Goal: Complete application form: Complete application form

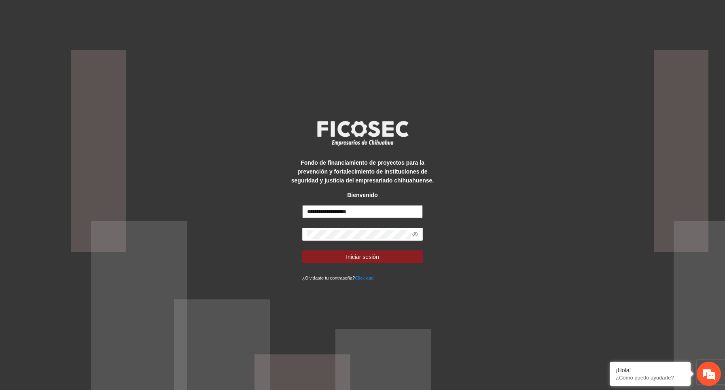
type input "**********"
click at [340, 226] on form "**********" at bounding box center [362, 243] width 121 height 77
click at [333, 257] on button "Iniciar sesión" at bounding box center [362, 256] width 121 height 13
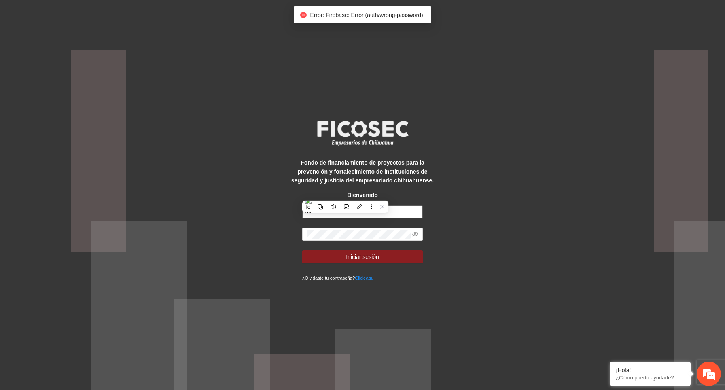
click at [397, 210] on input "**********" at bounding box center [362, 211] width 121 height 13
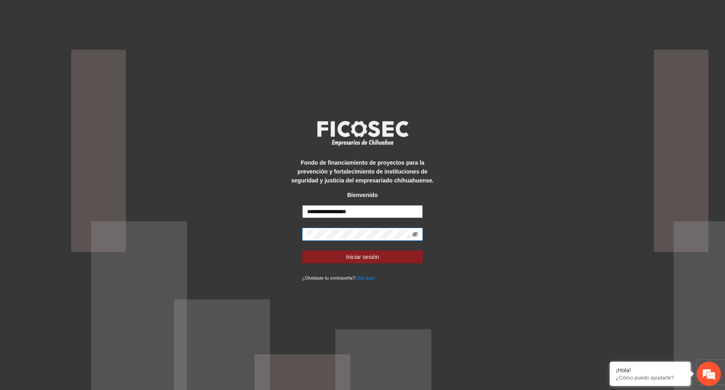
click at [416, 233] on icon "eye-invisible" at bounding box center [415, 234] width 6 height 5
click at [326, 252] on button "Iniciar sesión" at bounding box center [362, 256] width 121 height 13
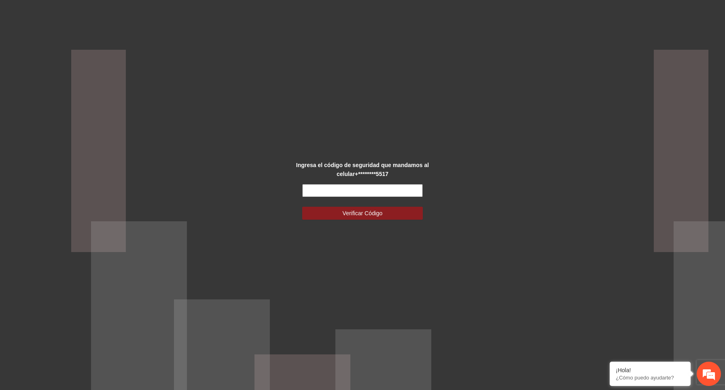
click at [340, 188] on input "text" at bounding box center [362, 190] width 121 height 13
type input "******"
click at [357, 211] on span "Verificar Código" at bounding box center [363, 213] width 40 height 9
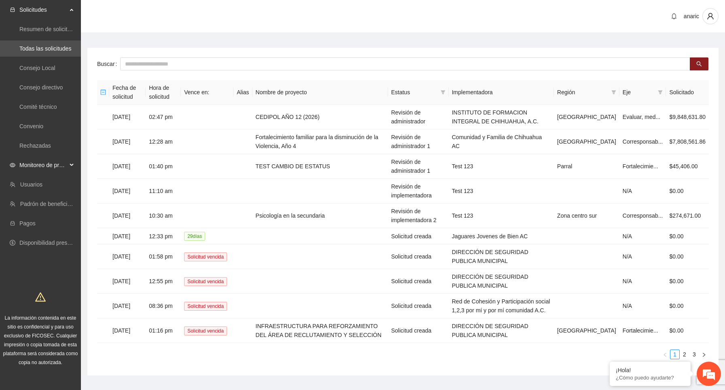
click at [44, 165] on span "Monitoreo de proyectos" at bounding box center [43, 165] width 48 height 16
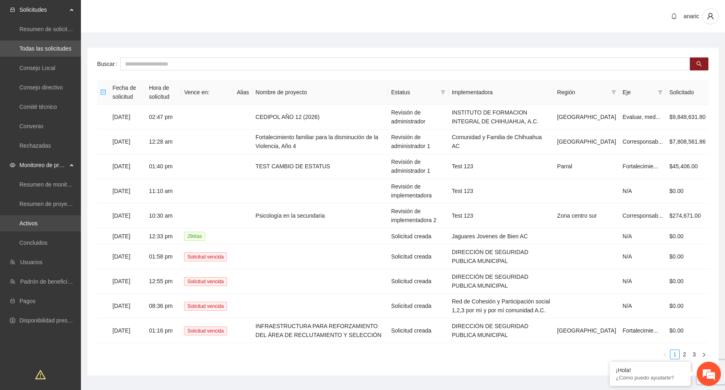
click at [37, 225] on link "Activos" at bounding box center [28, 223] width 18 height 6
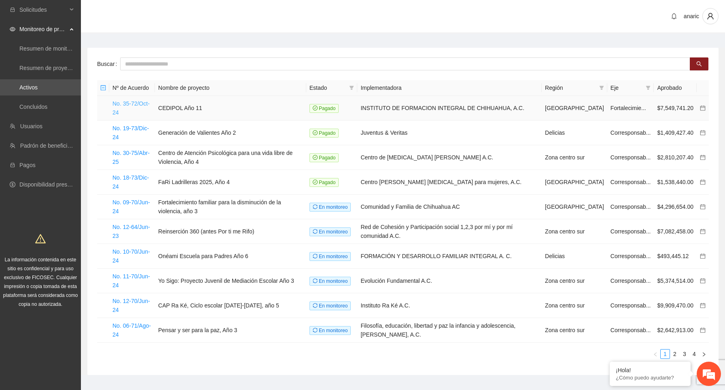
click at [137, 104] on link "No. 35-72/Oct-24" at bounding box center [130, 107] width 37 height 15
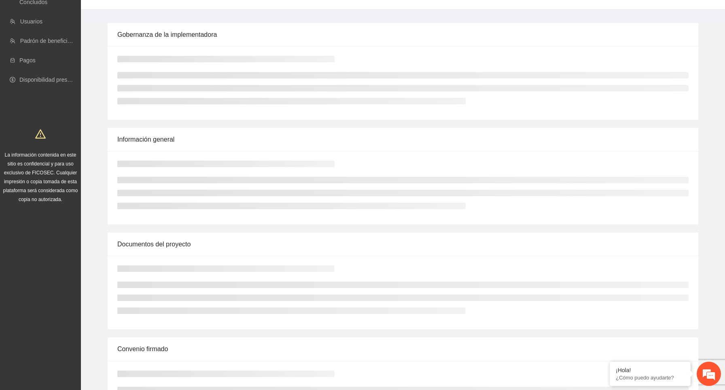
scroll to position [548, 0]
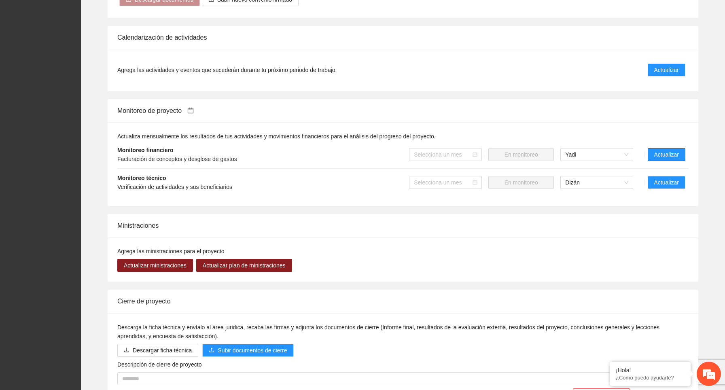
scroll to position [643, 0]
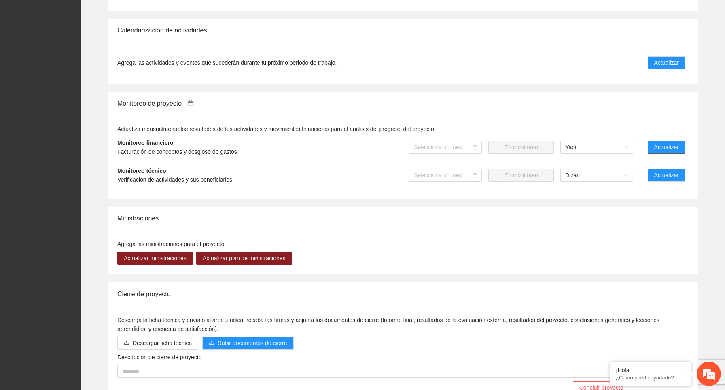
click at [664, 148] on span "Actualizar" at bounding box center [666, 147] width 25 height 9
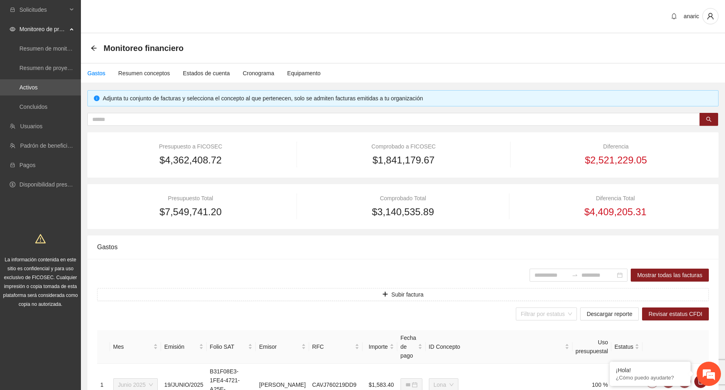
type input "**********"
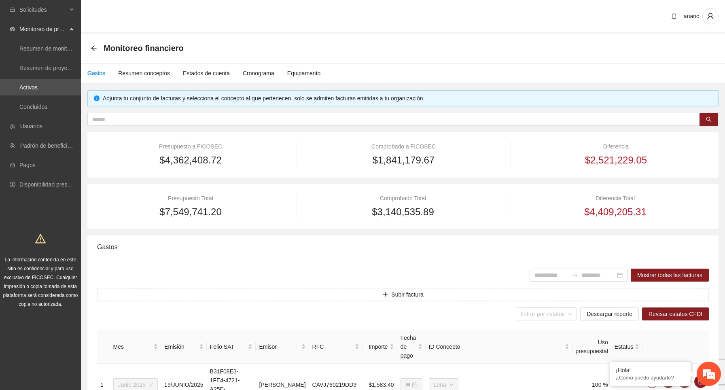
type input "**********"
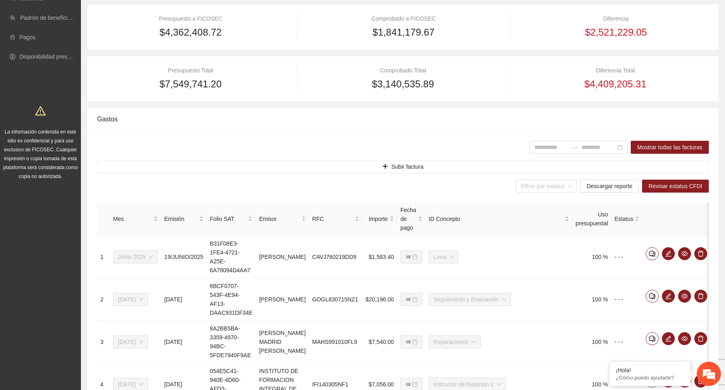
scroll to position [136, 0]
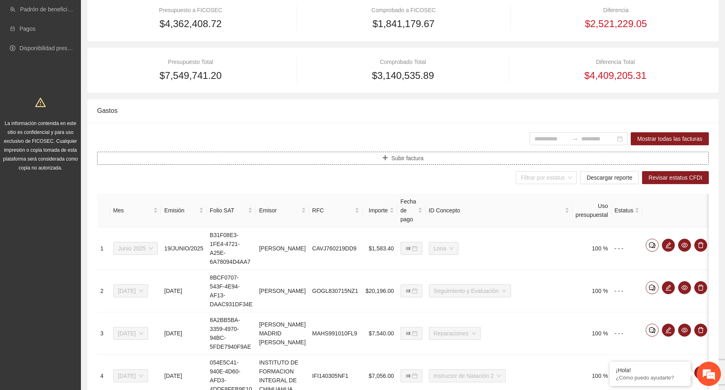
click at [379, 159] on button "Subir factura" at bounding box center [402, 158] width 611 height 13
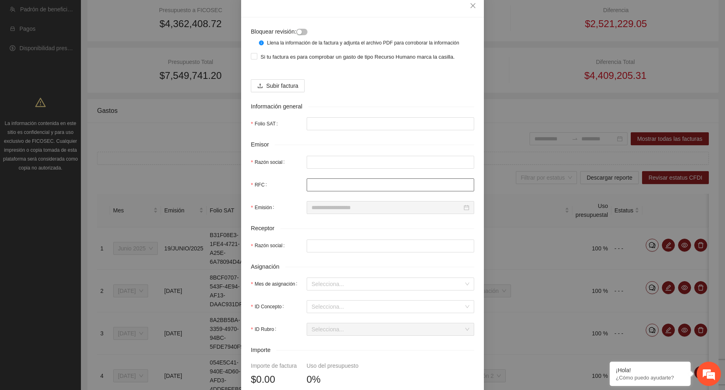
scroll to position [56, 0]
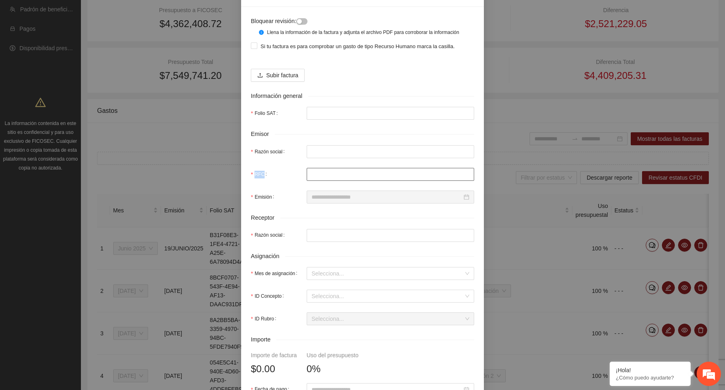
drag, startPoint x: 255, startPoint y: 180, endPoint x: 342, endPoint y: 182, distance: 87.0
click at [342, 181] on div "RFC" at bounding box center [362, 174] width 223 height 13
click at [342, 181] on input "RFC" at bounding box center [390, 174] width 167 height 13
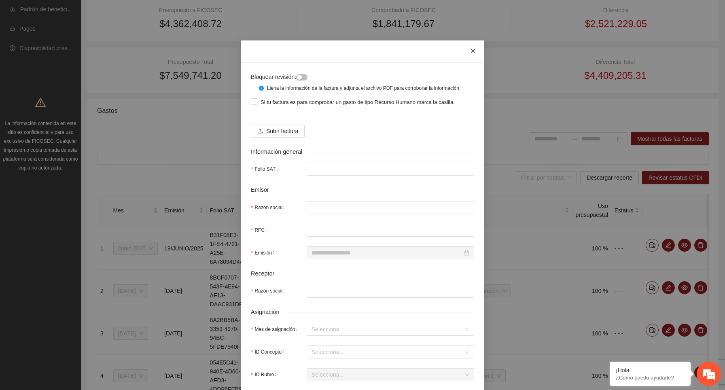
click at [473, 50] on icon "close" at bounding box center [473, 51] width 6 height 6
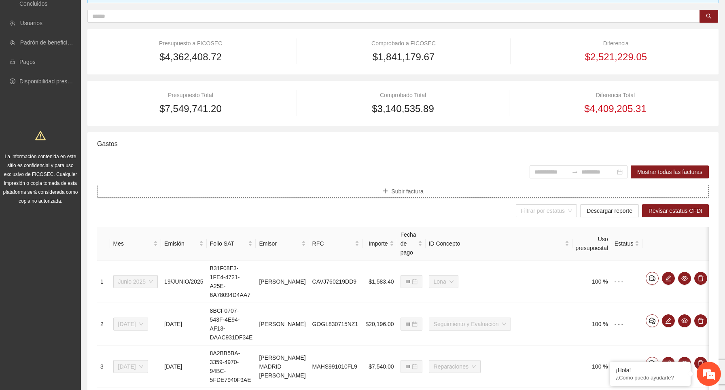
scroll to position [113, 0]
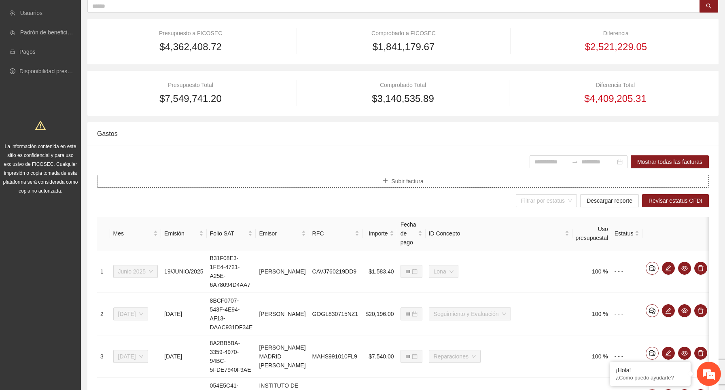
click at [394, 183] on span "Subir factura" at bounding box center [407, 181] width 32 height 9
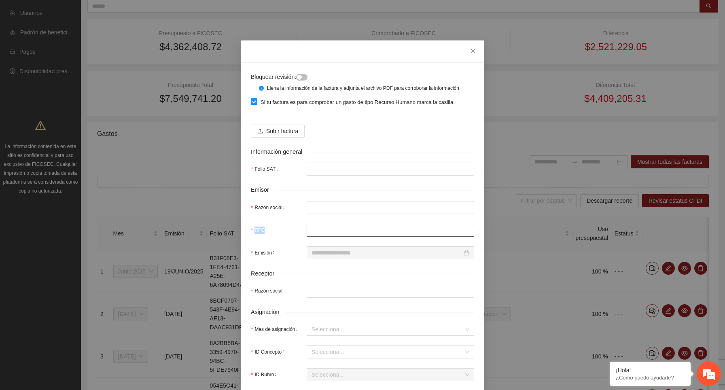
drag, startPoint x: 254, startPoint y: 236, endPoint x: 330, endPoint y: 235, distance: 76.4
click at [330, 235] on div "RFC" at bounding box center [362, 230] width 223 height 13
click at [472, 52] on icon "close" at bounding box center [472, 51] width 5 height 5
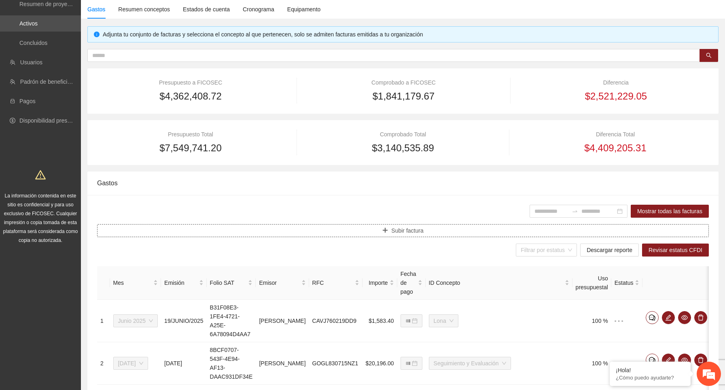
scroll to position [0, 0]
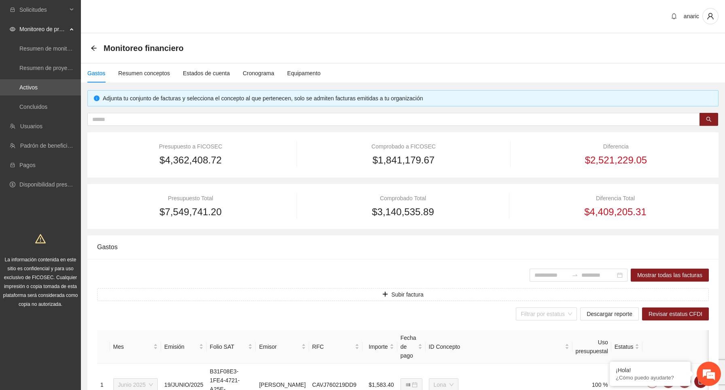
click at [93, 43] on div "Monitoreo financiero" at bounding box center [140, 48] width 98 height 13
click at [93, 46] on icon "arrow-left" at bounding box center [94, 48] width 6 height 6
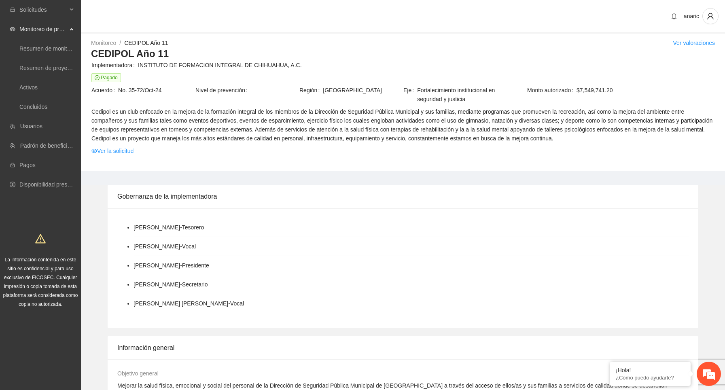
click at [123, 148] on link "Ver la solicitud" at bounding box center [112, 150] width 42 height 9
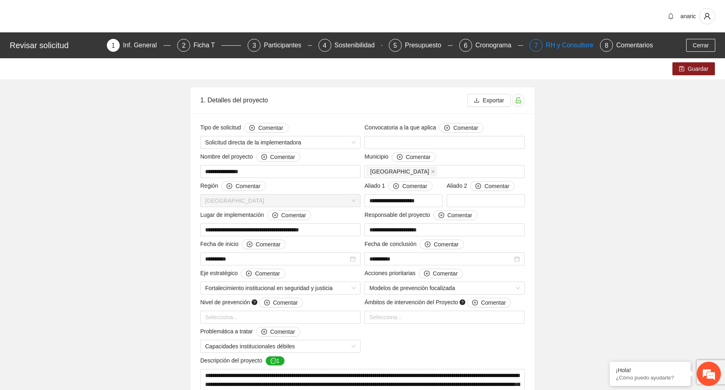
click at [554, 48] on div "RH y Consultores" at bounding box center [574, 45] width 57 height 13
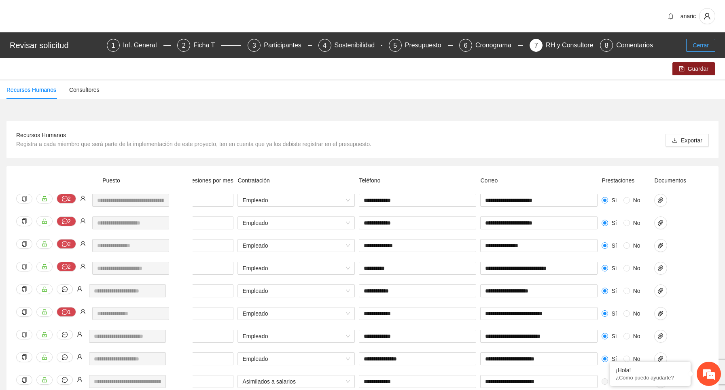
click at [696, 43] on span "Cerrar" at bounding box center [700, 45] width 16 height 9
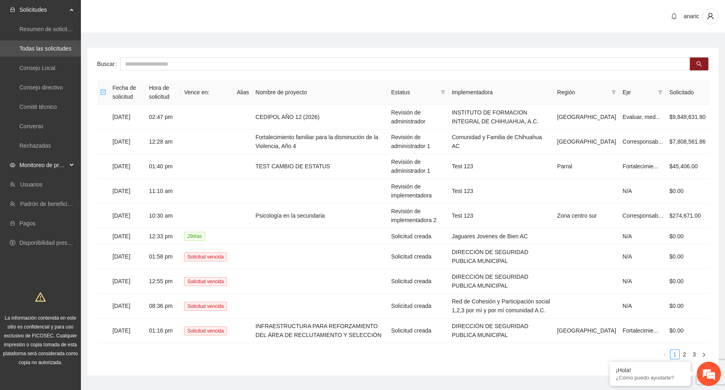
click at [61, 161] on span "Monitoreo de proyectos" at bounding box center [43, 165] width 48 height 16
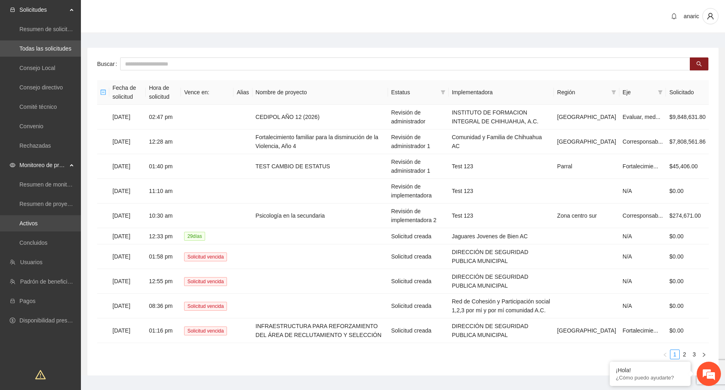
click at [38, 220] on link "Activos" at bounding box center [28, 223] width 18 height 6
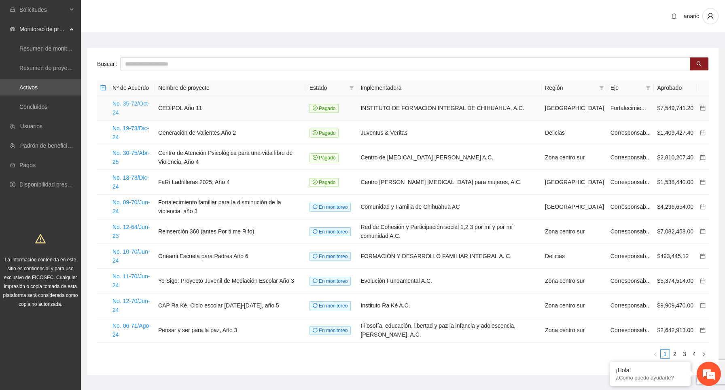
click at [135, 103] on link "No. 35-72/Oct-24" at bounding box center [130, 107] width 37 height 15
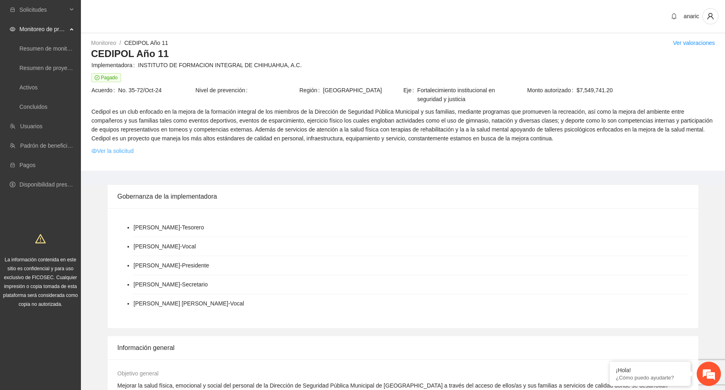
click at [119, 151] on link "Ver la solicitud" at bounding box center [112, 150] width 42 height 9
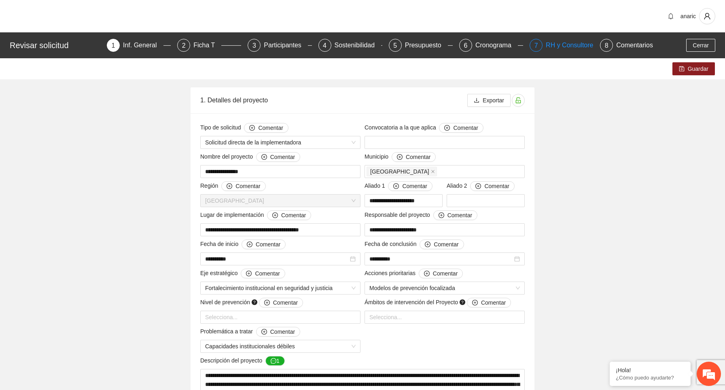
click at [556, 44] on div "RH y Consultores" at bounding box center [574, 45] width 57 height 13
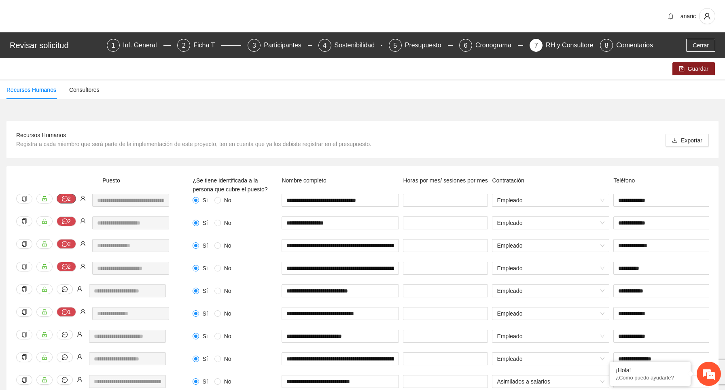
click at [69, 196] on button "2" at bounding box center [66, 199] width 19 height 10
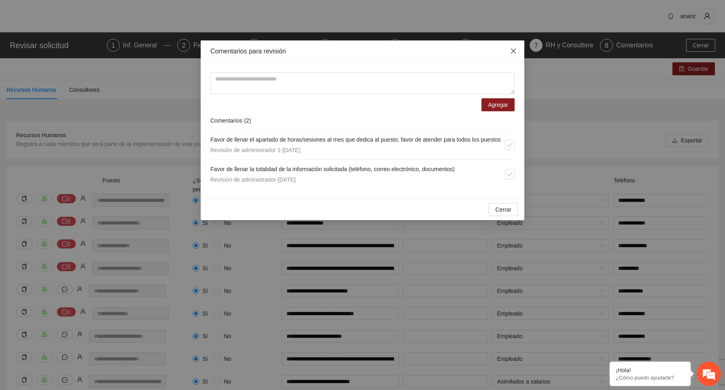
click at [511, 52] on icon "close" at bounding box center [513, 51] width 6 height 6
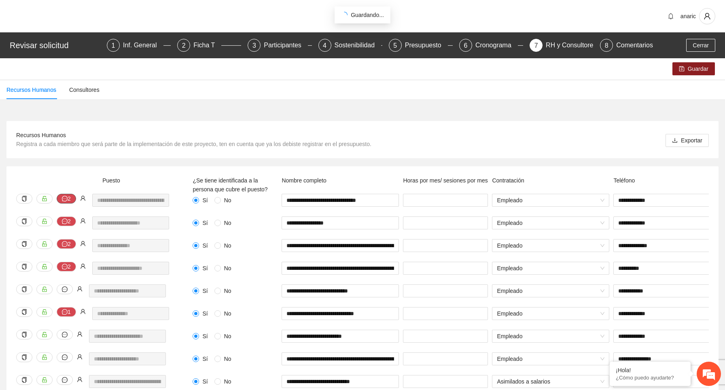
click at [71, 198] on button "2" at bounding box center [66, 199] width 19 height 10
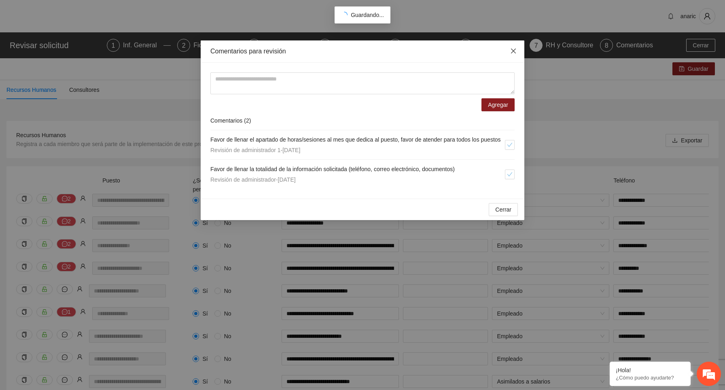
click at [514, 51] on icon "close" at bounding box center [513, 51] width 5 height 5
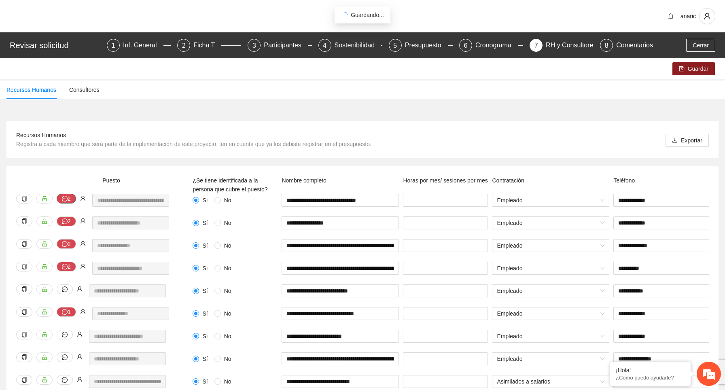
click at [69, 199] on button "2" at bounding box center [66, 199] width 19 height 10
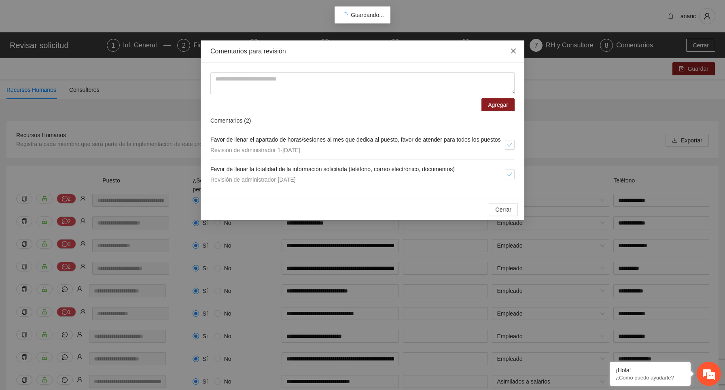
click at [513, 52] on icon "close" at bounding box center [513, 51] width 6 height 6
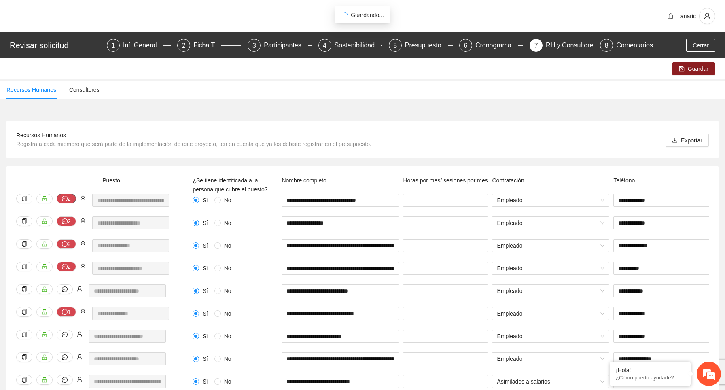
click at [73, 197] on button "2" at bounding box center [66, 199] width 19 height 10
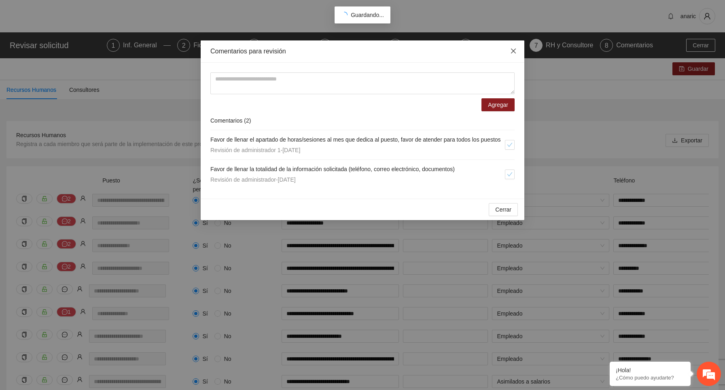
click at [516, 53] on icon "close" at bounding box center [513, 51] width 6 height 6
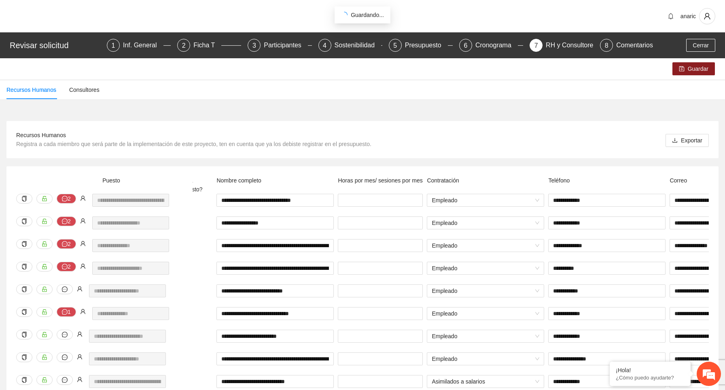
scroll to position [0, 74]
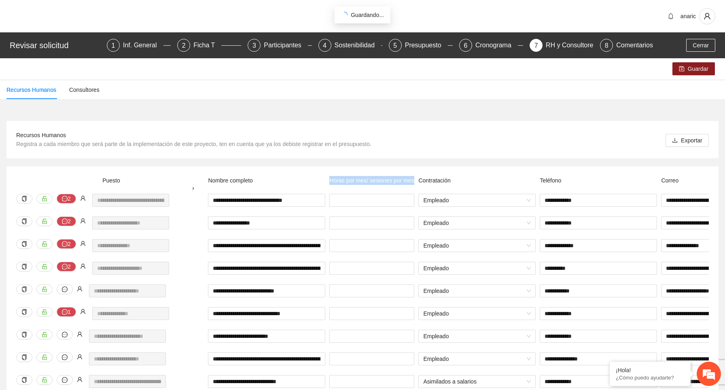
drag, startPoint x: 328, startPoint y: 178, endPoint x: 345, endPoint y: 188, distance: 19.4
click at [345, 188] on div "Horas por mes/ sesiones por mes" at bounding box center [371, 185] width 89 height 18
drag, startPoint x: 461, startPoint y: 179, endPoint x: 418, endPoint y: 179, distance: 43.7
click at [418, 179] on div "Contratación" at bounding box center [476, 185] width 121 height 18
drag, startPoint x: 327, startPoint y: 177, endPoint x: 343, endPoint y: 187, distance: 19.3
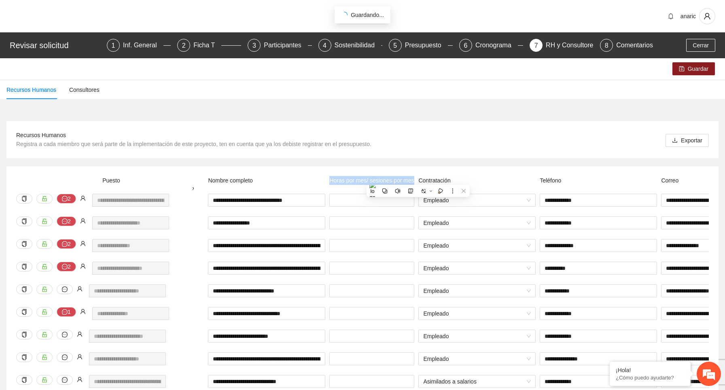
click at [343, 187] on div "¿Se tiene identificada a la persona que cubre el puesto? Nombre completo Horas …" at bounding box center [503, 185] width 772 height 18
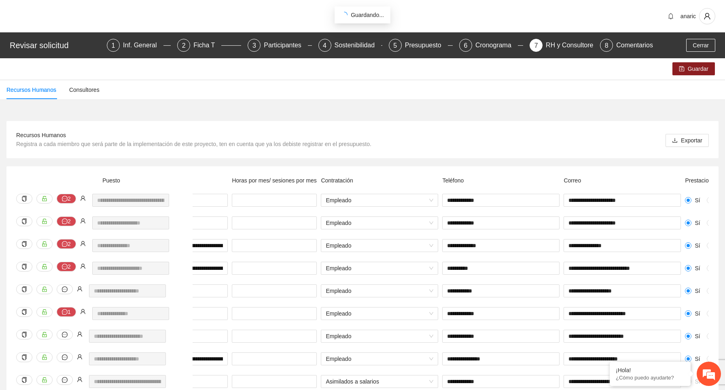
scroll to position [0, 172]
drag, startPoint x: 231, startPoint y: 177, endPoint x: 248, endPoint y: 188, distance: 20.8
click at [248, 188] on div "Horas por mes/ sesiones por mes" at bounding box center [273, 185] width 89 height 18
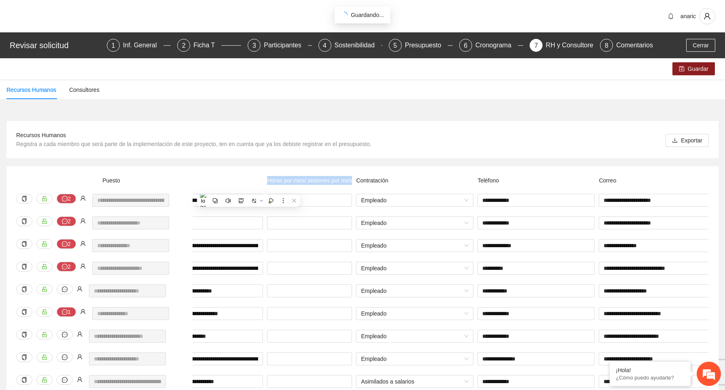
scroll to position [0, 0]
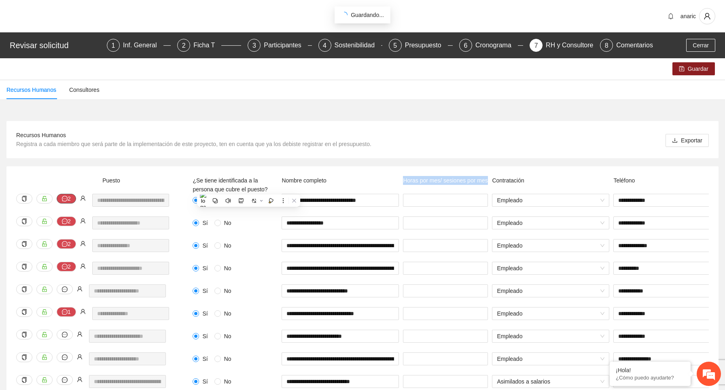
click at [67, 199] on icon "message" at bounding box center [65, 199] width 6 height 6
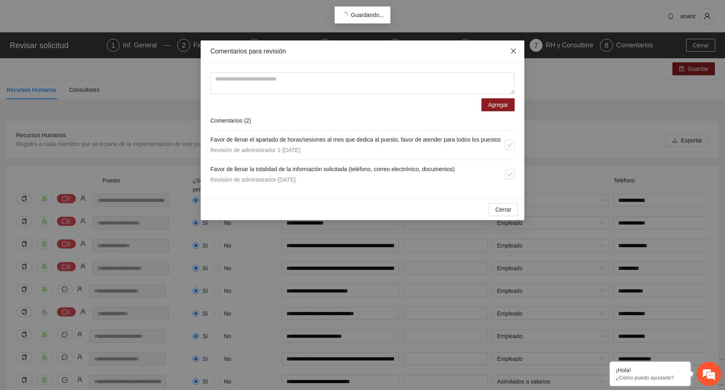
click at [516, 51] on icon "close" at bounding box center [513, 51] width 6 height 6
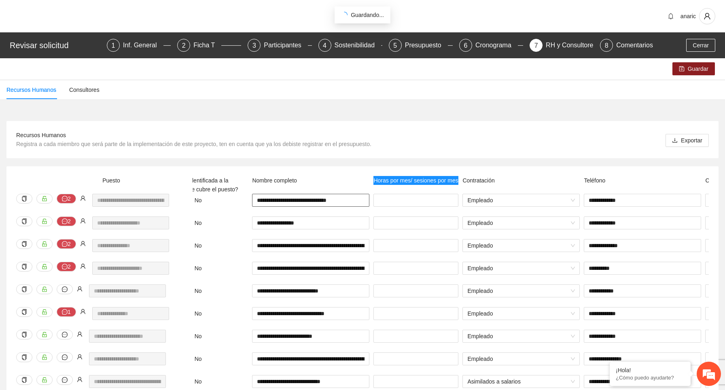
scroll to position [0, 33]
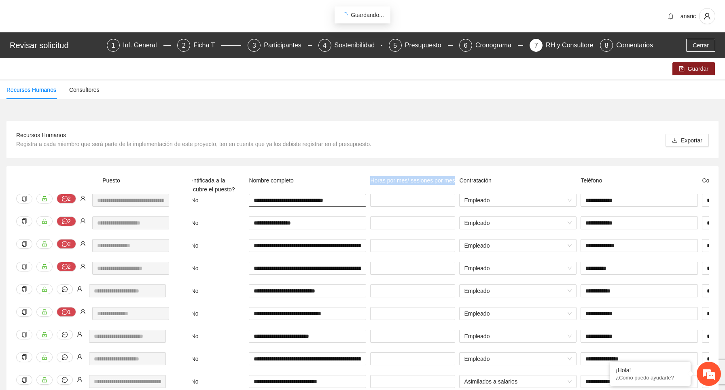
click at [270, 199] on input "**********" at bounding box center [307, 200] width 117 height 13
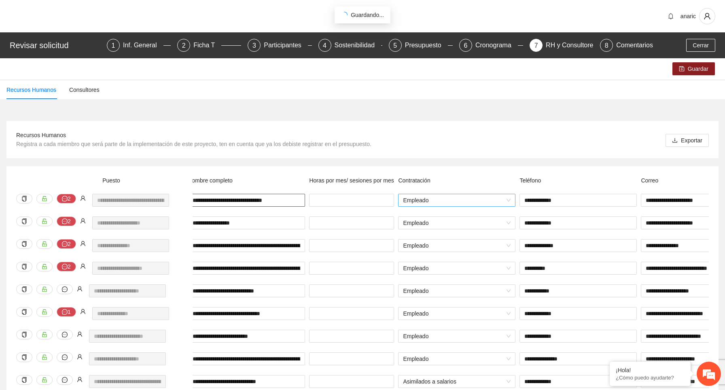
scroll to position [0, 0]
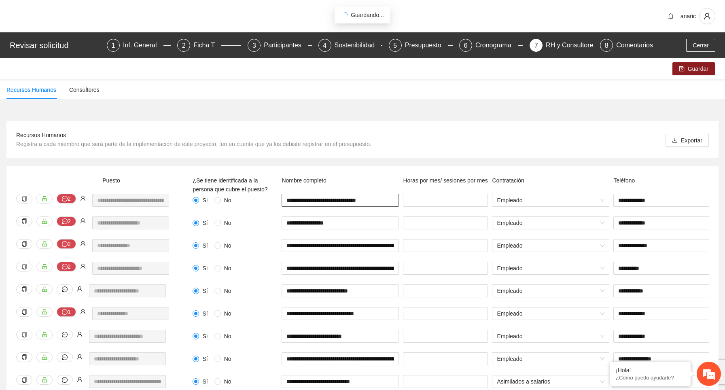
click at [308, 198] on input "**********" at bounding box center [339, 200] width 117 height 13
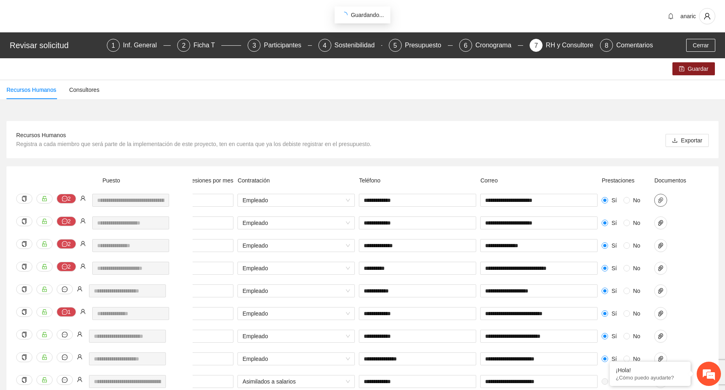
click at [660, 200] on icon "paper-clip" at bounding box center [660, 200] width 6 height 6
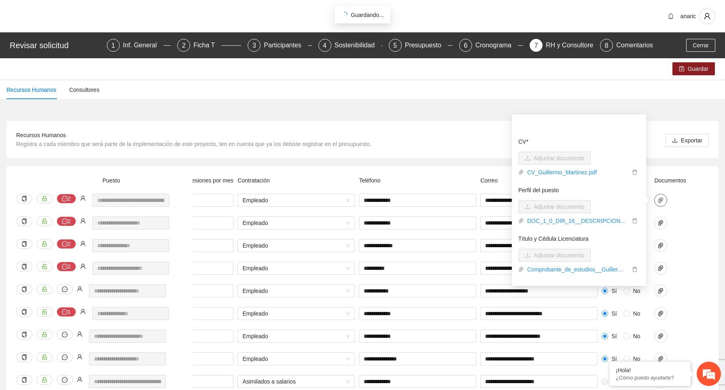
scroll to position [66, 0]
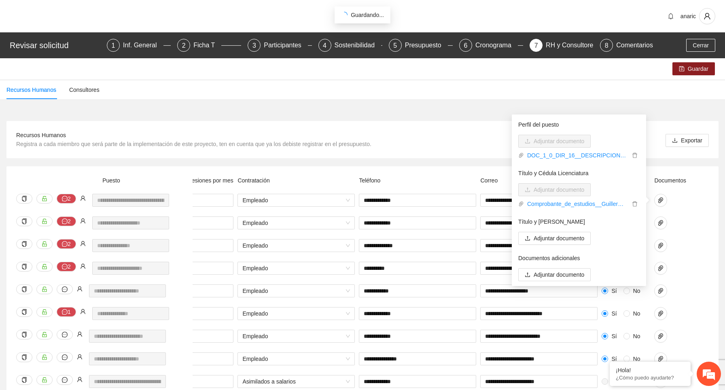
click at [466, 143] on div "Recursos Humanos Registra a cada miembro que será parte de la implementación de…" at bounding box center [362, 140] width 692 height 18
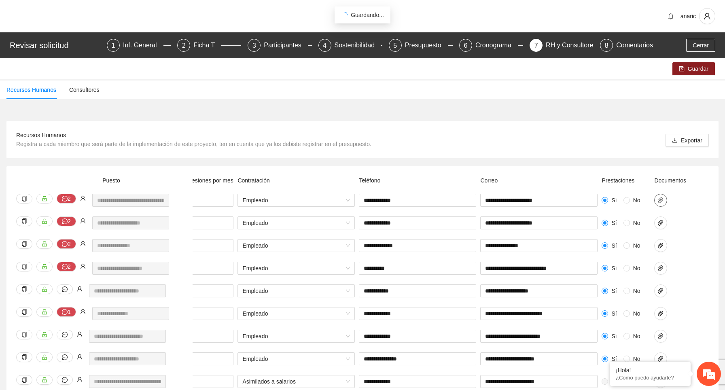
click at [659, 199] on icon "paper-clip" at bounding box center [660, 200] width 6 height 6
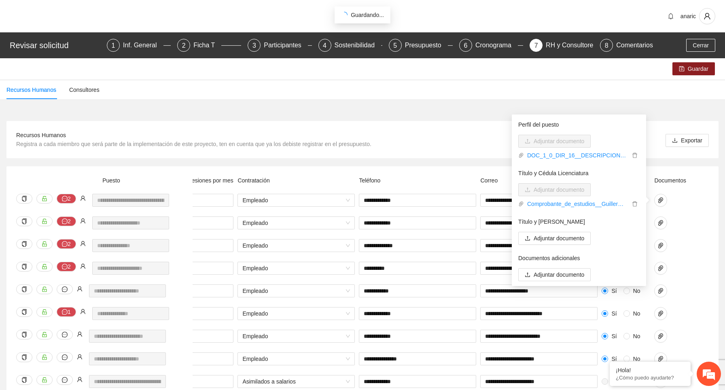
click at [467, 140] on div "Recursos Humanos Registra a cada miembro que será parte de la implementación de…" at bounding box center [362, 140] width 692 height 18
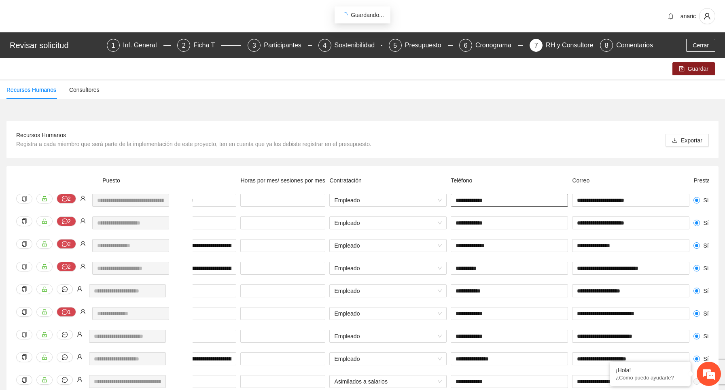
scroll to position [0, 0]
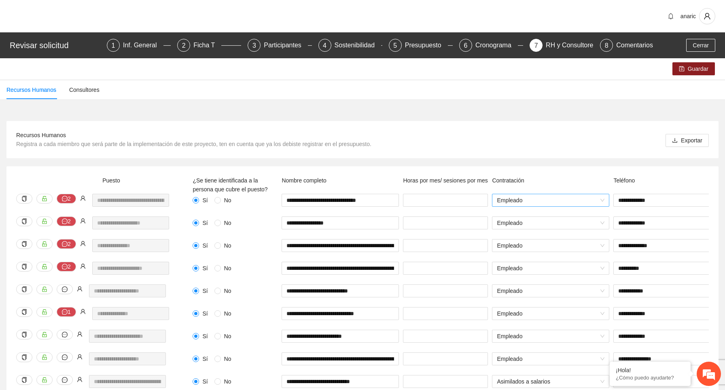
scroll to position [0, 254]
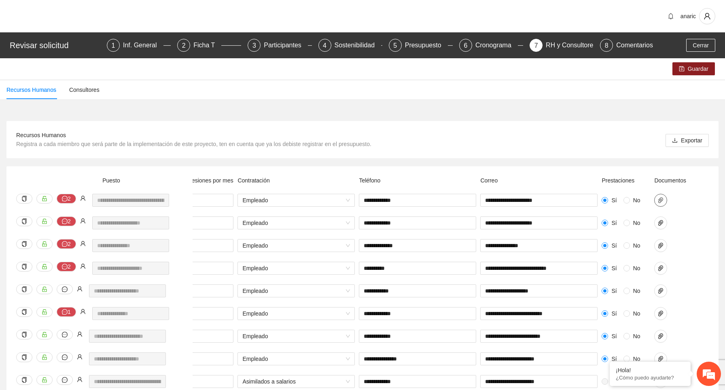
click at [660, 200] on icon "paper-clip" at bounding box center [660, 200] width 5 height 6
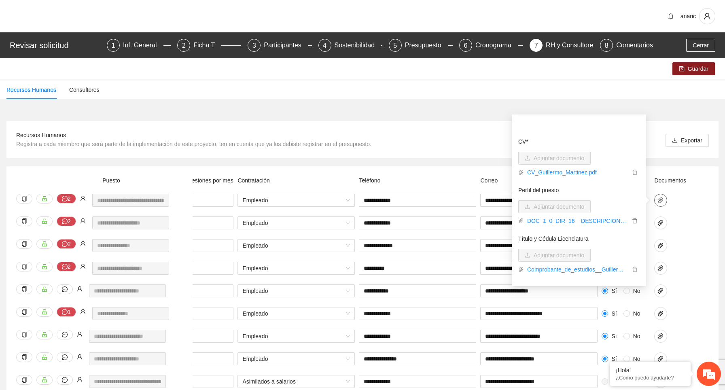
scroll to position [66, 0]
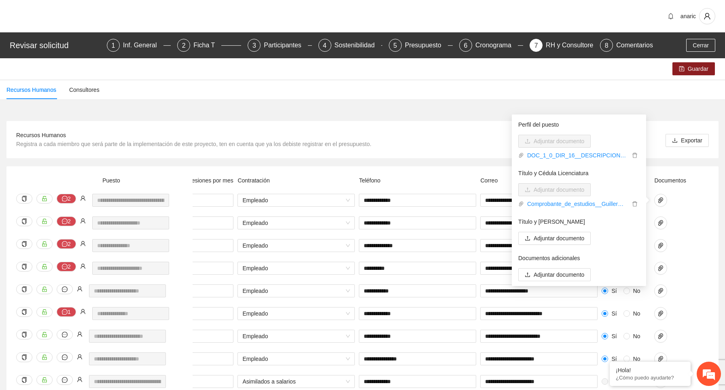
click at [468, 140] on div "Recursos Humanos Registra a cada miembro que será parte de la implementación de…" at bounding box center [362, 140] width 692 height 18
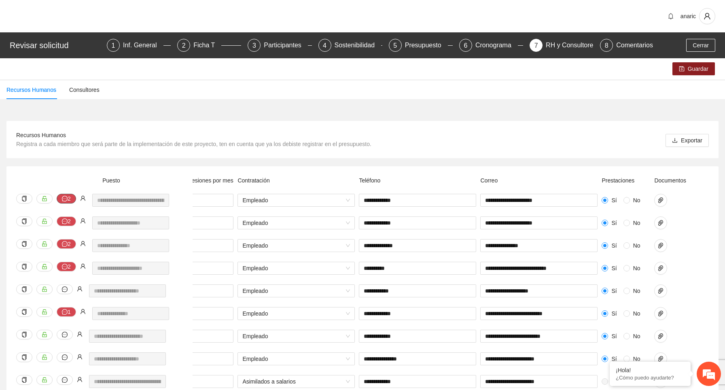
click at [68, 197] on button "2" at bounding box center [66, 199] width 19 height 10
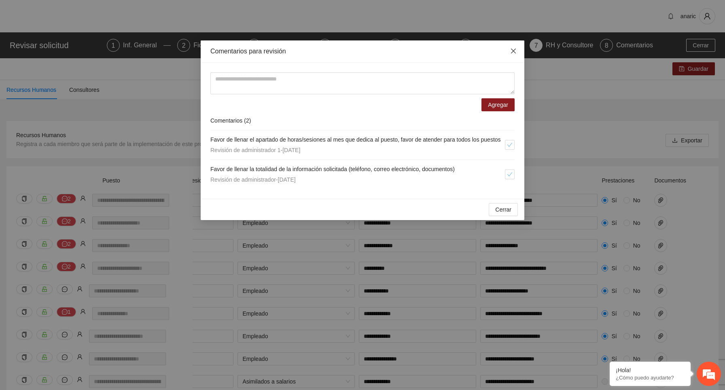
click at [514, 49] on icon "close" at bounding box center [513, 51] width 6 height 6
